Goal: Task Accomplishment & Management: Use online tool/utility

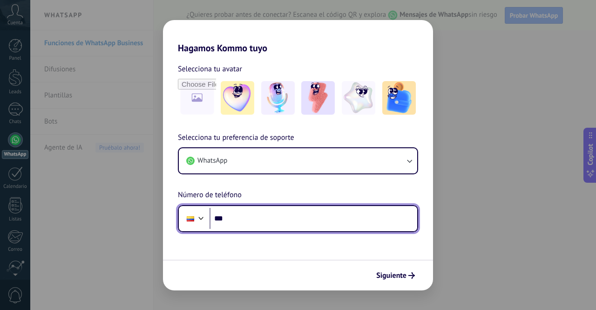
click at [299, 222] on input "***" at bounding box center [314, 218] width 208 height 21
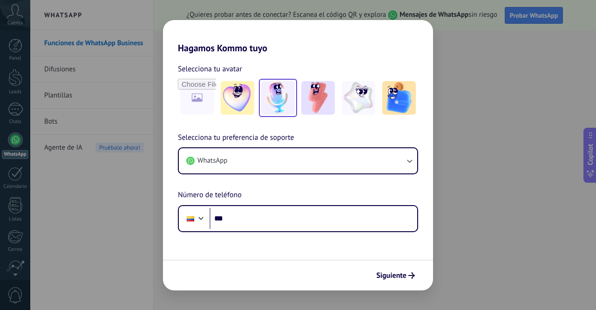
click at [279, 99] on img at bounding box center [278, 98] width 34 height 34
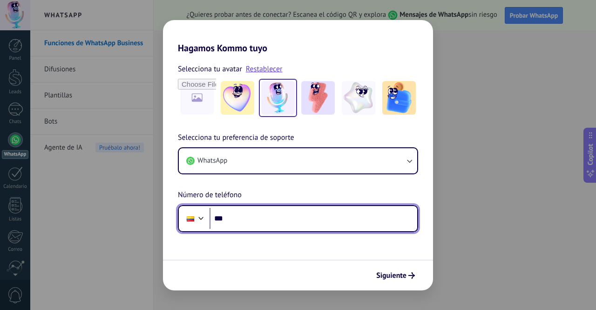
click at [268, 217] on input "***" at bounding box center [314, 218] width 208 height 21
click at [239, 213] on input "***" at bounding box center [314, 218] width 208 height 21
paste input "**********"
type input "**********"
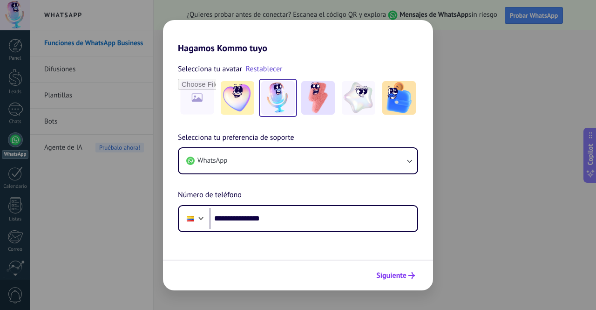
click at [383, 275] on span "Siguiente" at bounding box center [391, 275] width 30 height 7
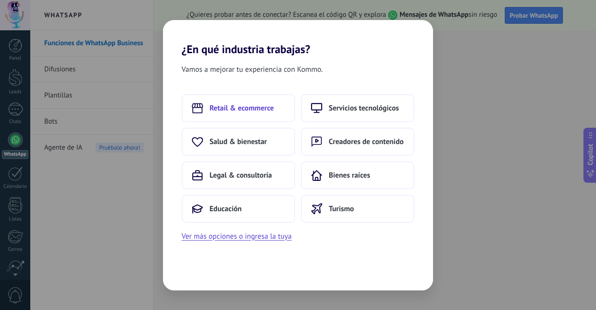
click at [259, 105] on span "Retail & ecommerce" at bounding box center [242, 107] width 64 height 9
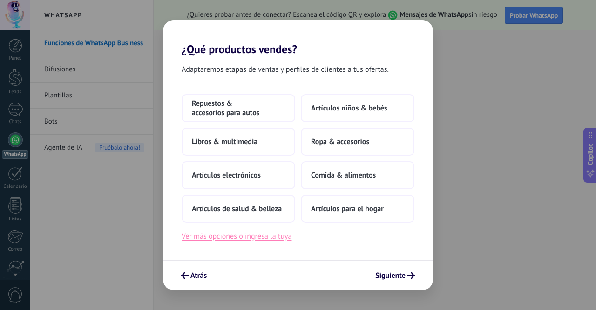
click at [266, 239] on button "Ver más opciones o ingresa la tuya" at bounding box center [237, 236] width 110 height 12
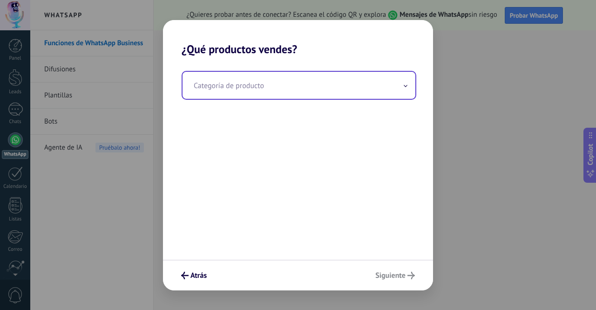
click at [280, 88] on input "text" at bounding box center [299, 85] width 233 height 27
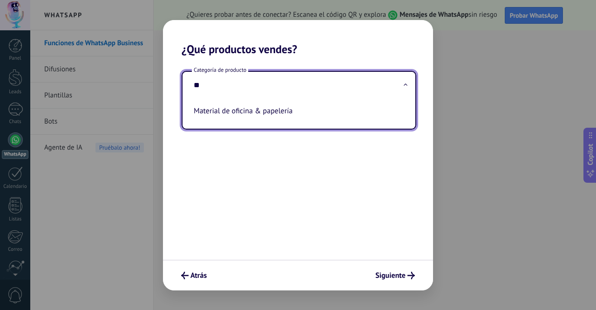
type input "*"
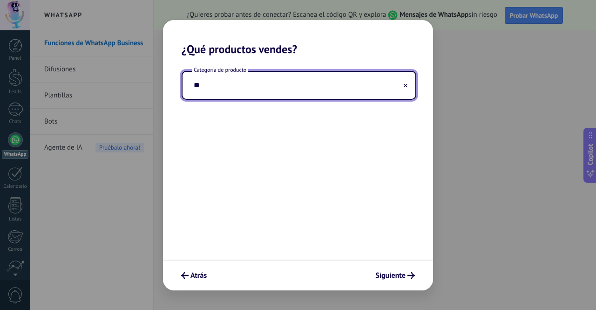
type input "*"
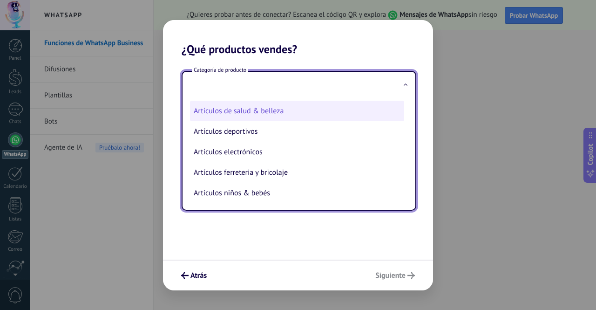
click at [264, 109] on li "Artículos de salud & belleza" at bounding box center [297, 111] width 214 height 20
type input "**********"
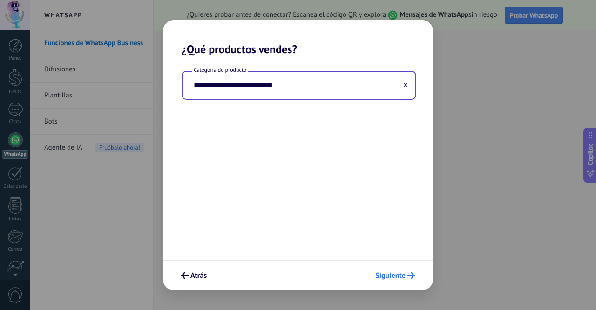
click at [386, 274] on span "Siguiente" at bounding box center [390, 275] width 30 height 7
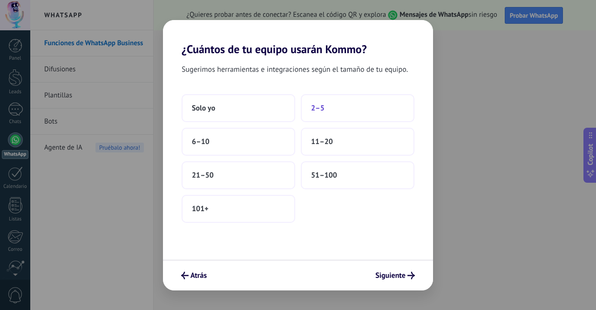
click at [358, 112] on button "2–5" at bounding box center [358, 108] width 114 height 28
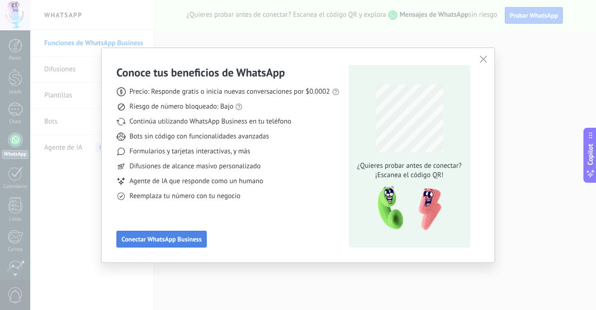
click at [176, 239] on span "Conectar WhatsApp Business" at bounding box center [162, 239] width 80 height 7
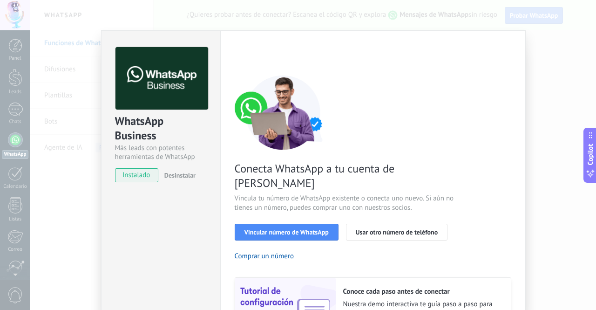
scroll to position [47, 0]
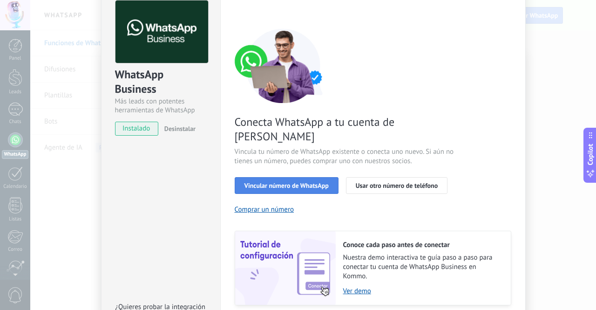
click at [300, 182] on span "Vincular número de WhatsApp" at bounding box center [286, 185] width 84 height 7
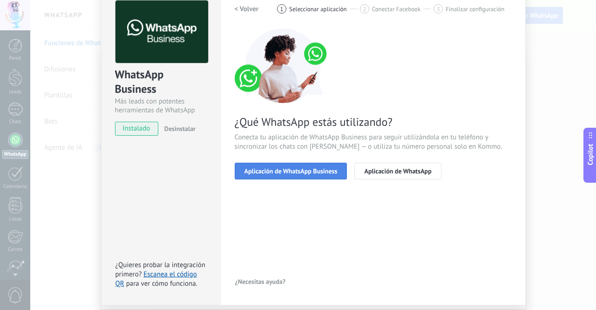
click at [304, 169] on span "Aplicación de WhatsApp Business" at bounding box center [290, 171] width 93 height 7
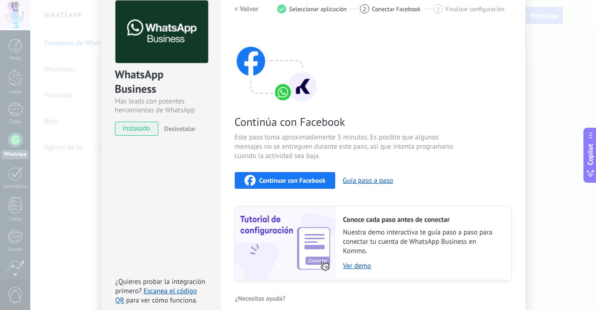
click at [296, 181] on span "Continuar con Facebook" at bounding box center [292, 180] width 67 height 7
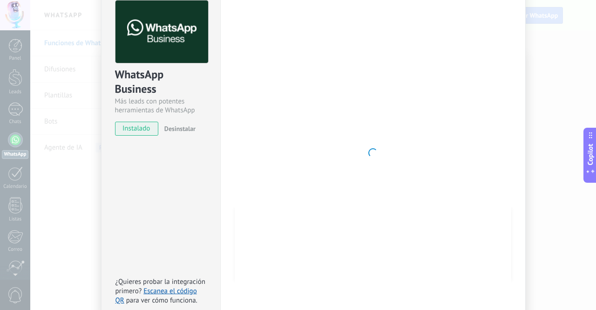
click at [137, 131] on span "instalado" at bounding box center [136, 129] width 42 height 14
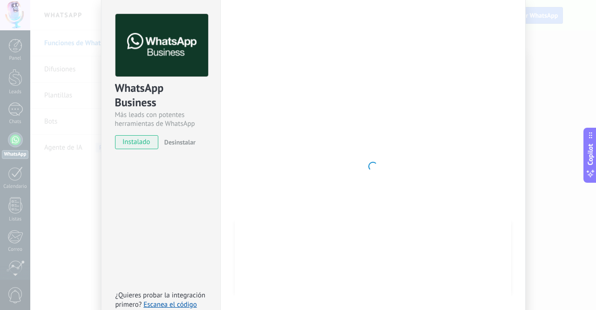
scroll to position [0, 0]
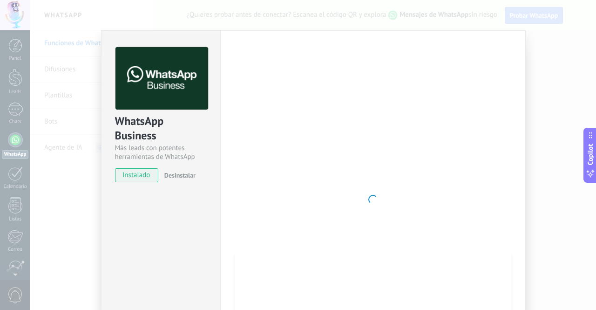
click at [79, 54] on div "WhatsApp Business Más leads con potentes herramientas de WhatsApp instalado Des…" at bounding box center [313, 155] width 566 height 310
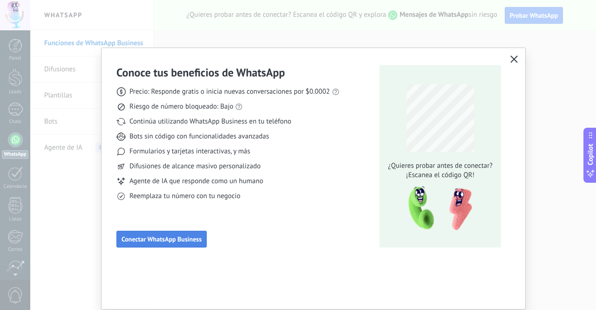
click at [182, 238] on span "Conectar WhatsApp Business" at bounding box center [162, 239] width 80 height 7
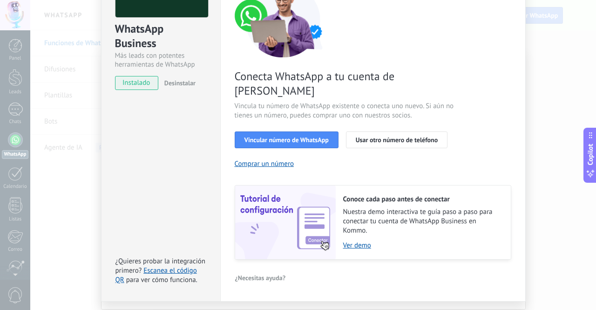
scroll to position [93, 0]
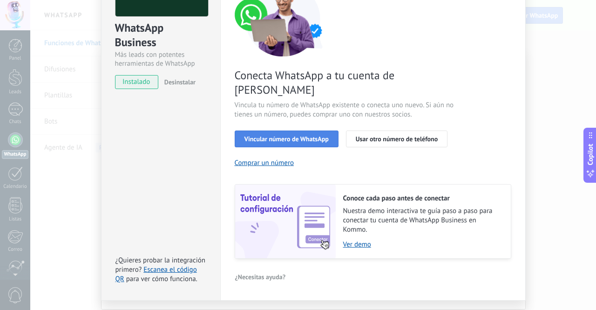
click at [279, 135] on span "Vincular número de WhatsApp" at bounding box center [286, 138] width 84 height 7
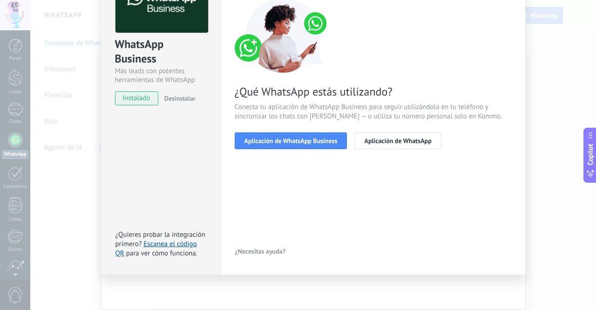
scroll to position [76, 0]
drag, startPoint x: 281, startPoint y: 143, endPoint x: 394, endPoint y: 150, distance: 113.4
click at [394, 150] on div "< Volver 1 Seleccionar aplicación 2 Conectar Facebook 3 Finalizar configuración…" at bounding box center [373, 66] width 277 height 190
click at [392, 142] on span "Aplicación de WhatsApp" at bounding box center [397, 141] width 67 height 7
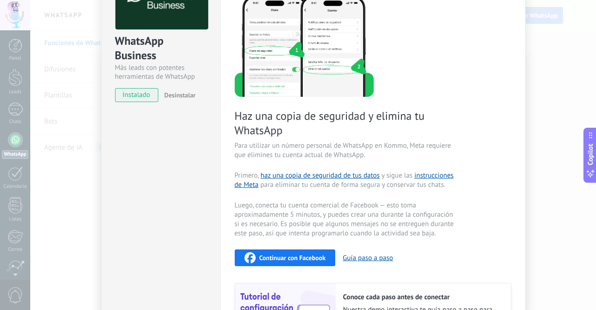
scroll to position [63, 0]
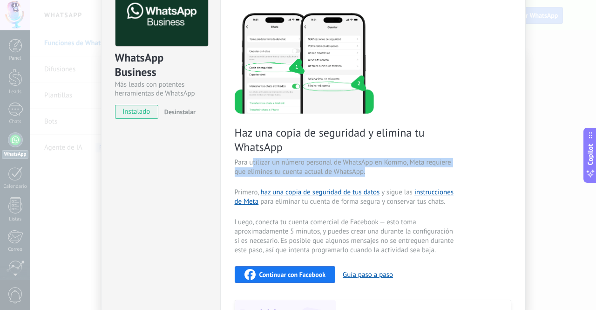
drag, startPoint x: 250, startPoint y: 163, endPoint x: 393, endPoint y: 183, distance: 143.9
click at [393, 183] on div "Haz una copia de seguridad y elimina tu WhatsApp Para utilizar un número person…" at bounding box center [373, 193] width 277 height 362
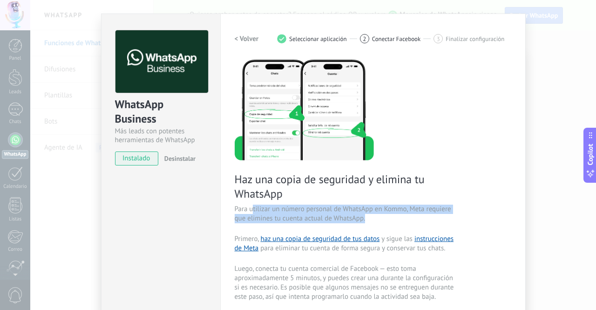
scroll to position [0, 0]
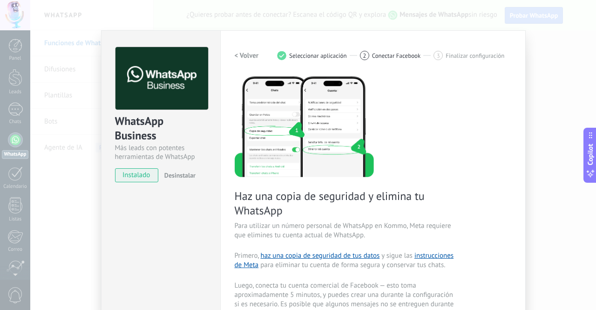
click at [563, 76] on div "WhatsApp Business Más leads con potentes herramientas de WhatsApp instalado Des…" at bounding box center [313, 155] width 566 height 310
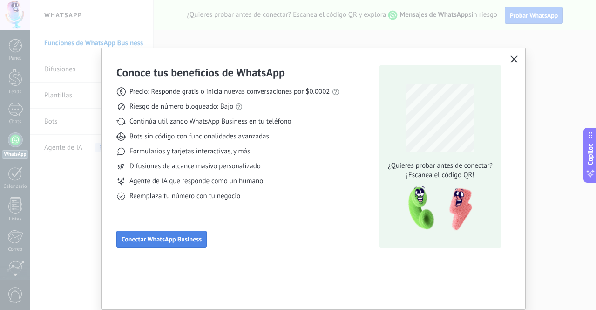
click at [183, 237] on span "Conectar WhatsApp Business" at bounding box center [162, 239] width 80 height 7
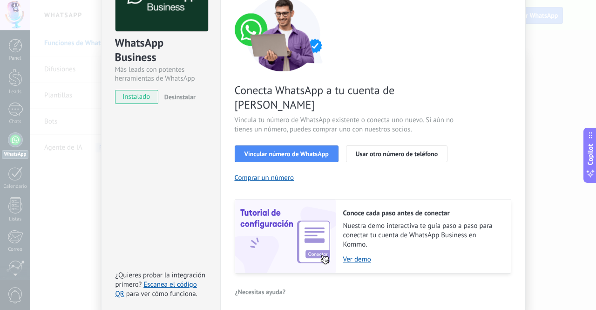
scroll to position [93, 0]
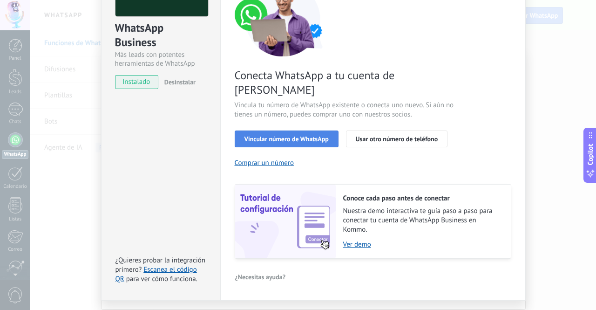
click at [273, 135] on span "Vincular número de WhatsApp" at bounding box center [286, 138] width 84 height 7
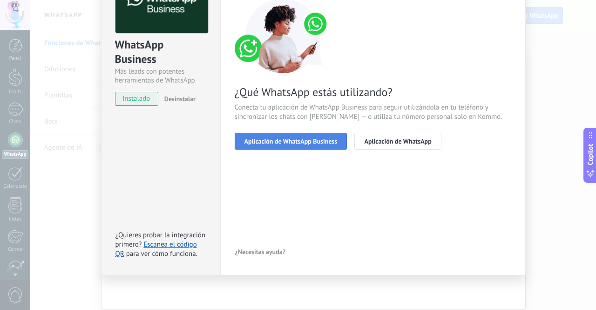
click at [296, 145] on button "Aplicación de WhatsApp Business" at bounding box center [291, 141] width 113 height 17
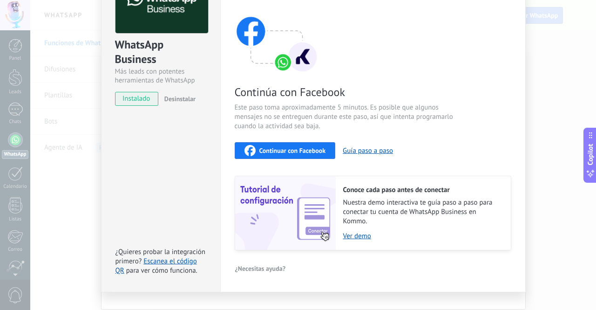
click at [270, 147] on span "Continuar con Facebook" at bounding box center [292, 150] width 67 height 7
